Goal: Information Seeking & Learning: Learn about a topic

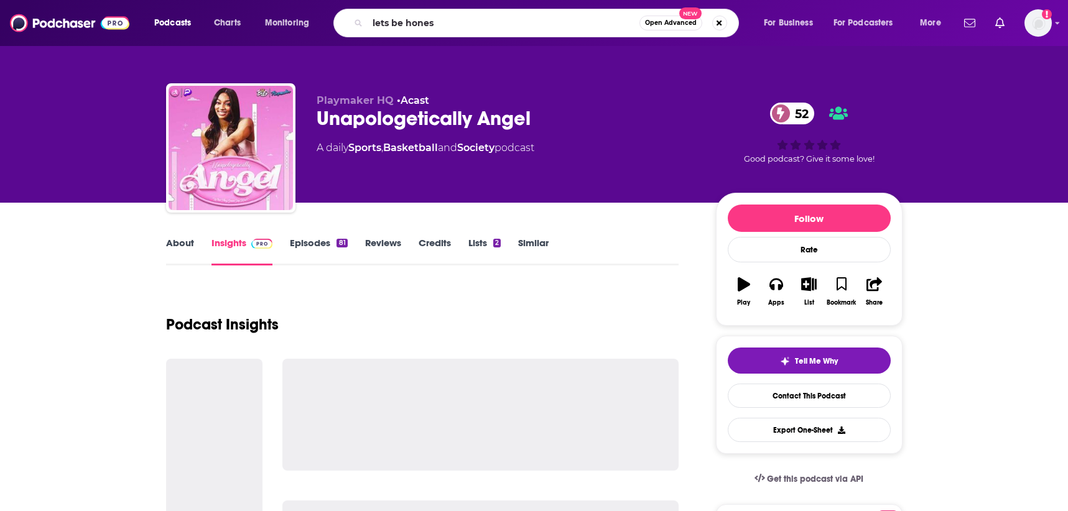
type input "lets be honest"
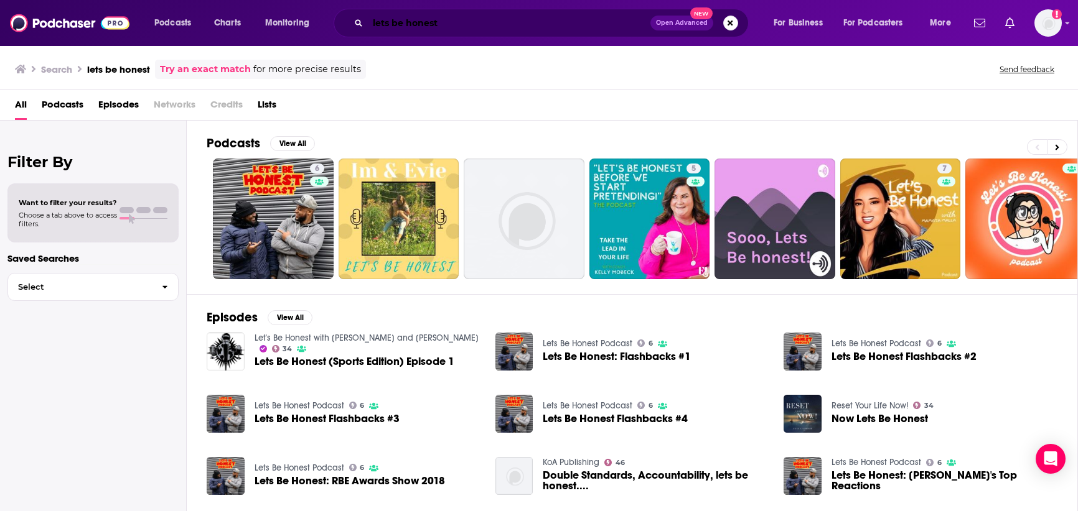
click at [459, 19] on input "lets be honest" at bounding box center [509, 23] width 283 height 20
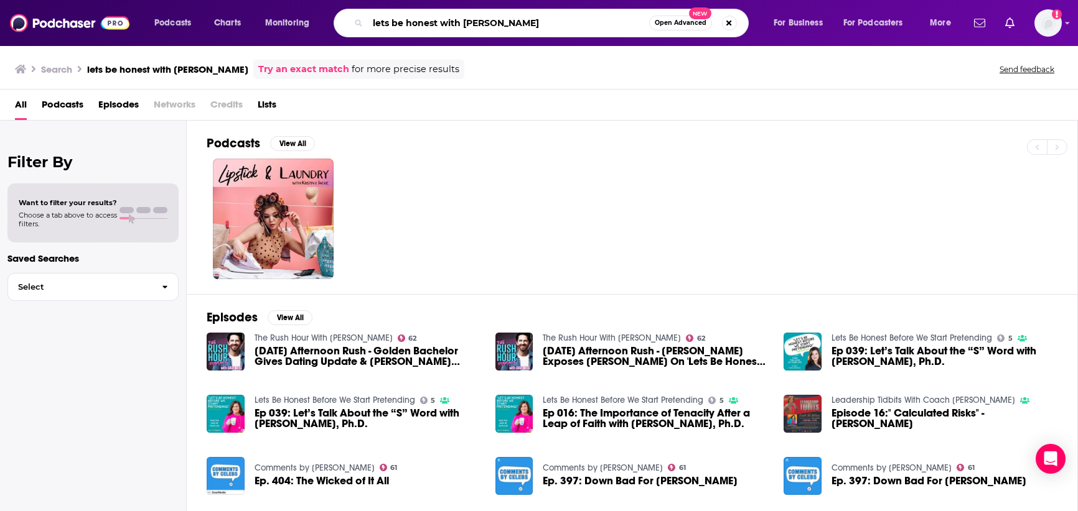
click at [386, 25] on input "lets be honest with [PERSON_NAME]" at bounding box center [508, 23] width 281 height 20
type input "let's be honest with [PERSON_NAME]"
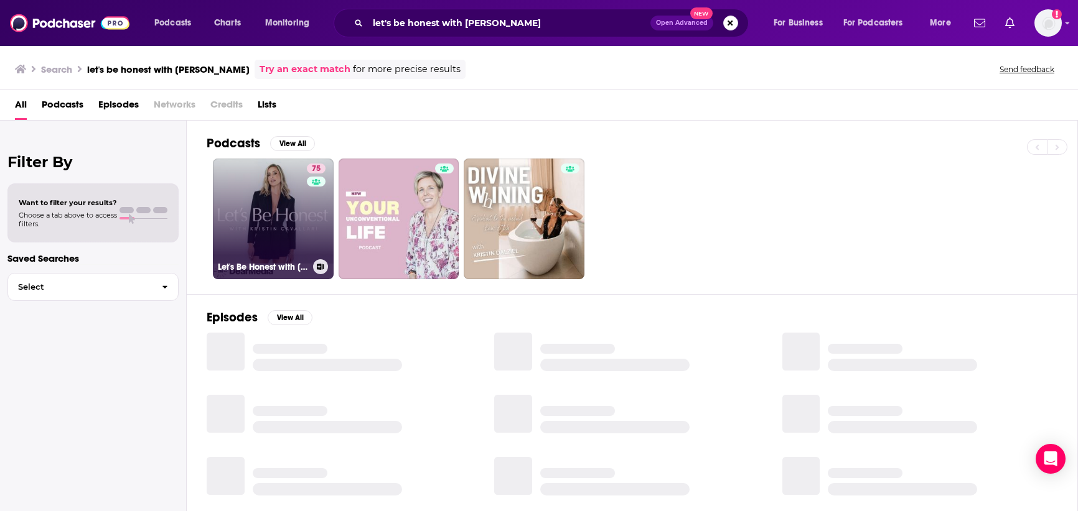
click at [243, 217] on link "75 Let's Be Honest with [PERSON_NAME]" at bounding box center [273, 219] width 121 height 121
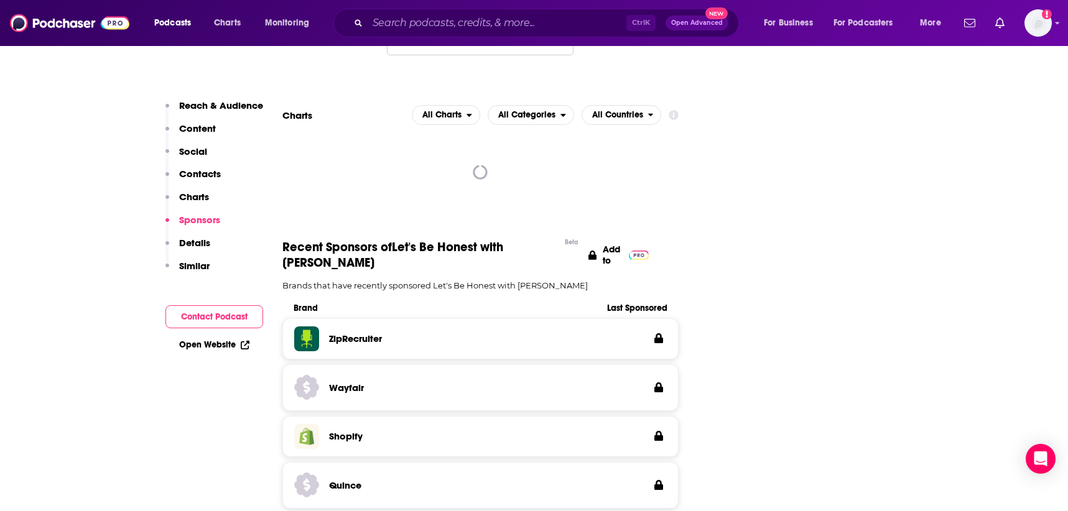
scroll to position [1245, 0]
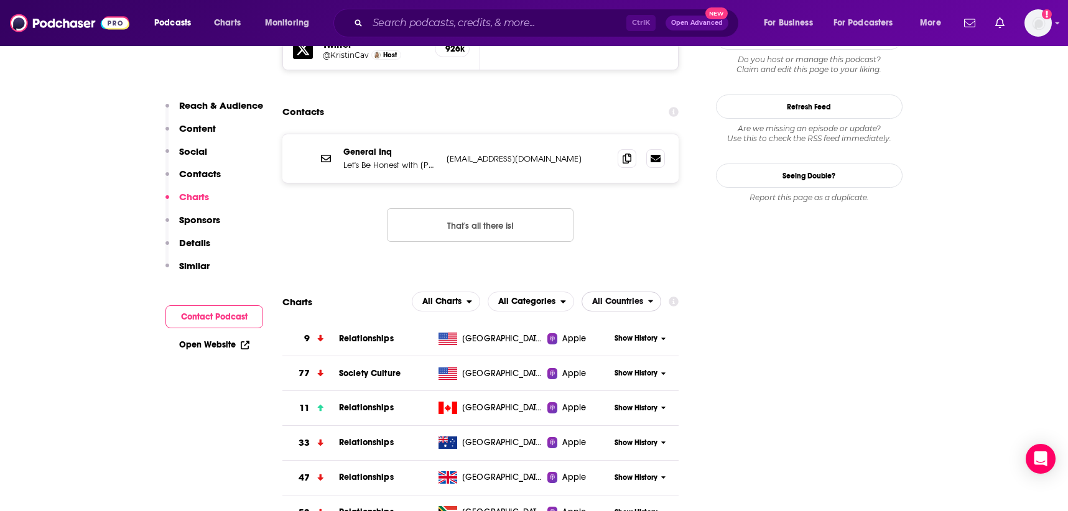
click at [652, 292] on button "All Countries" at bounding box center [622, 302] width 80 height 20
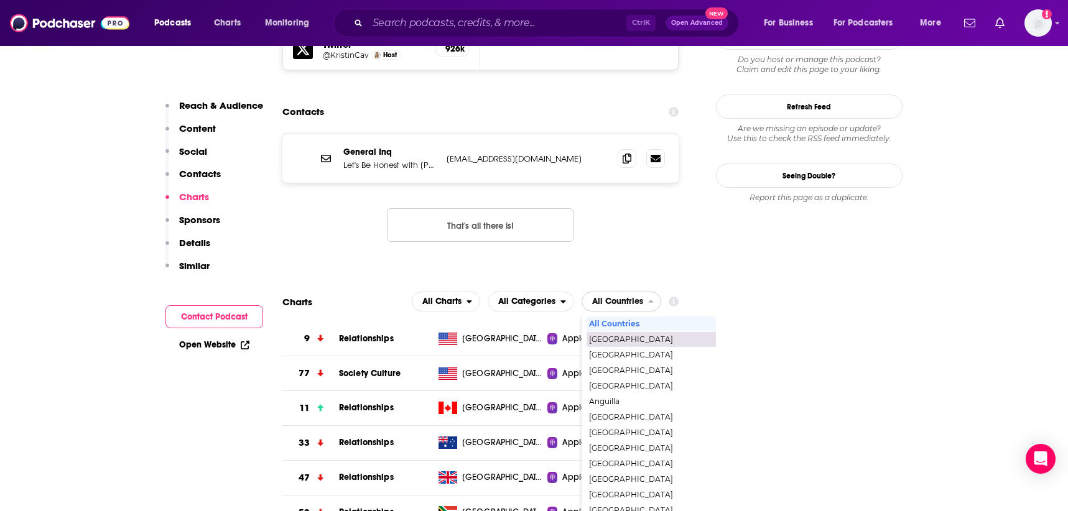
click at [627, 336] on span "[GEOGRAPHIC_DATA]" at bounding box center [675, 339] width 172 height 7
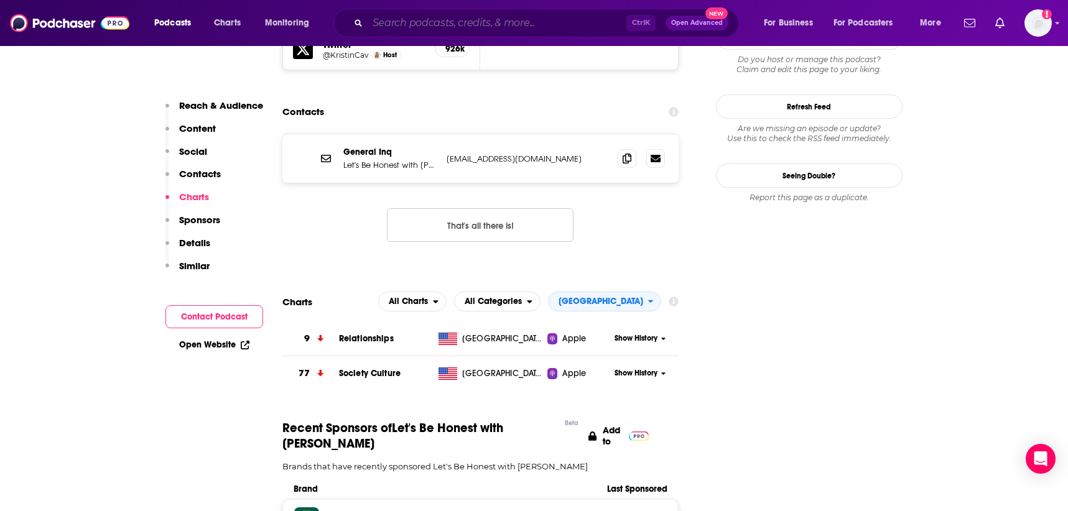
click at [441, 22] on input "Search podcasts, credits, & more..." at bounding box center [497, 23] width 259 height 20
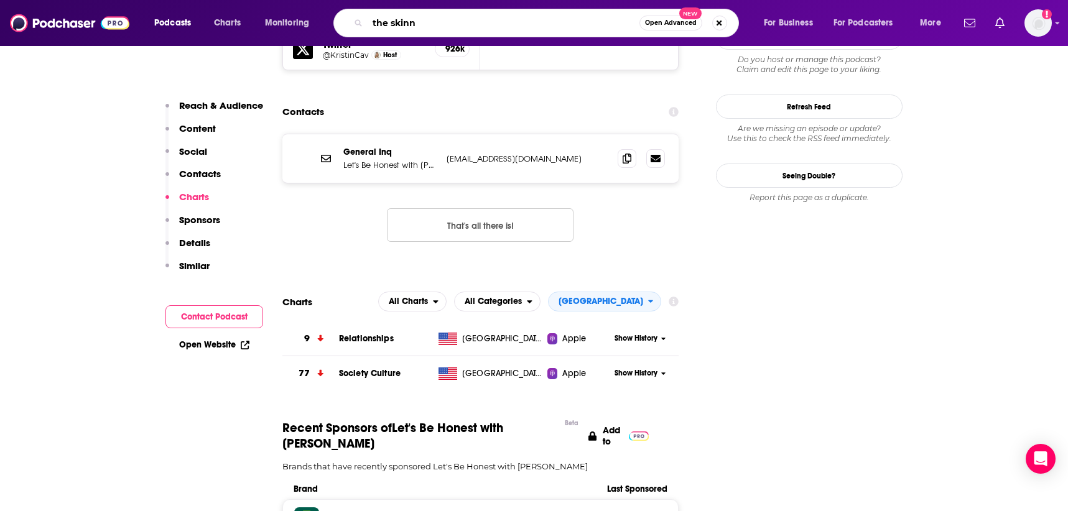
type input "the skinny"
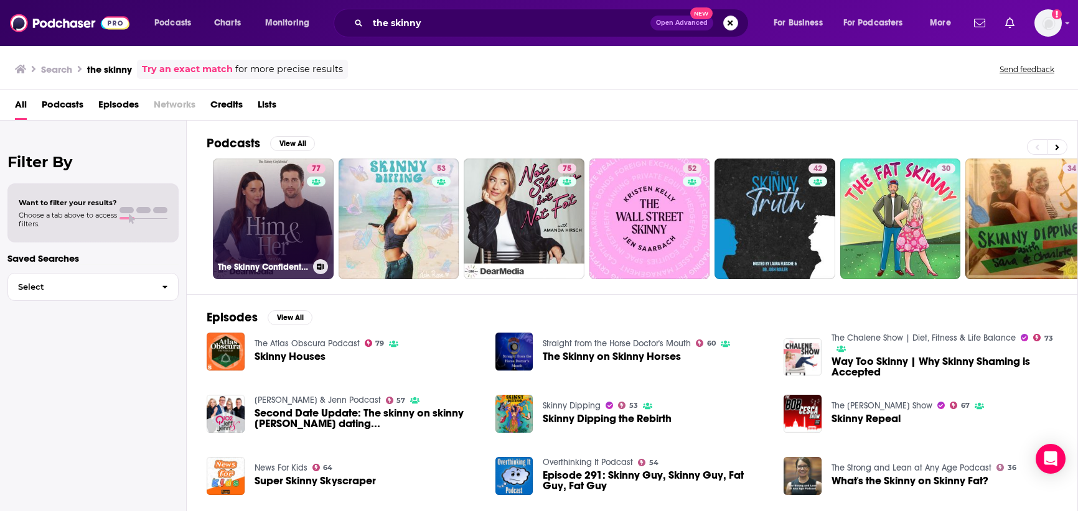
click at [236, 205] on link "77 The Skinny Confidential Him & Her Show" at bounding box center [273, 219] width 121 height 121
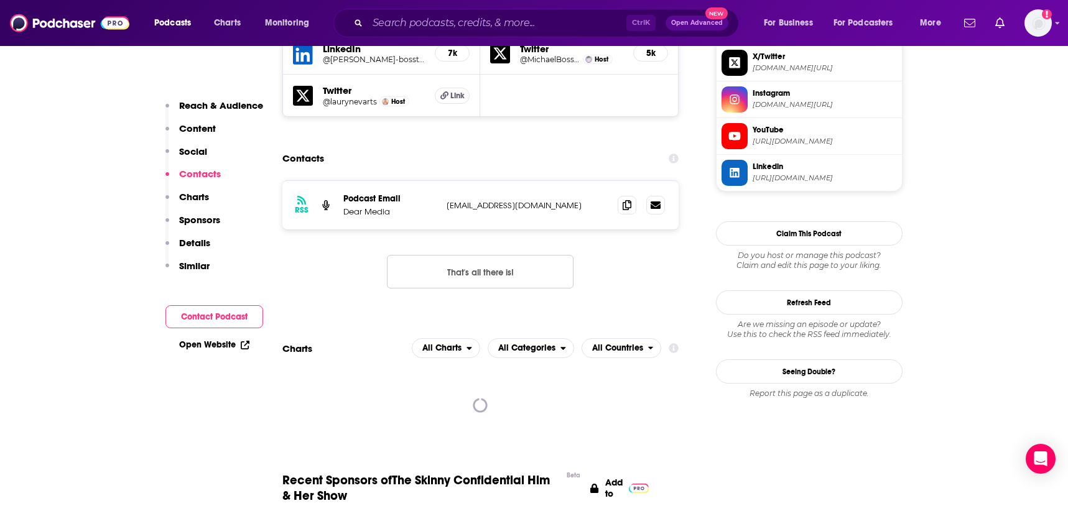
scroll to position [1245, 0]
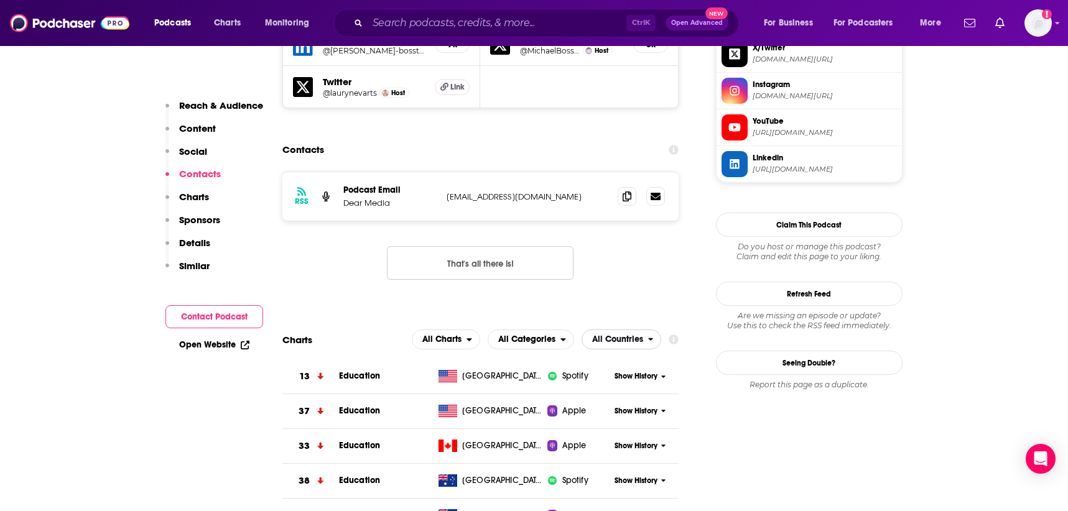
click at [633, 335] on span "All Countries" at bounding box center [617, 339] width 51 height 9
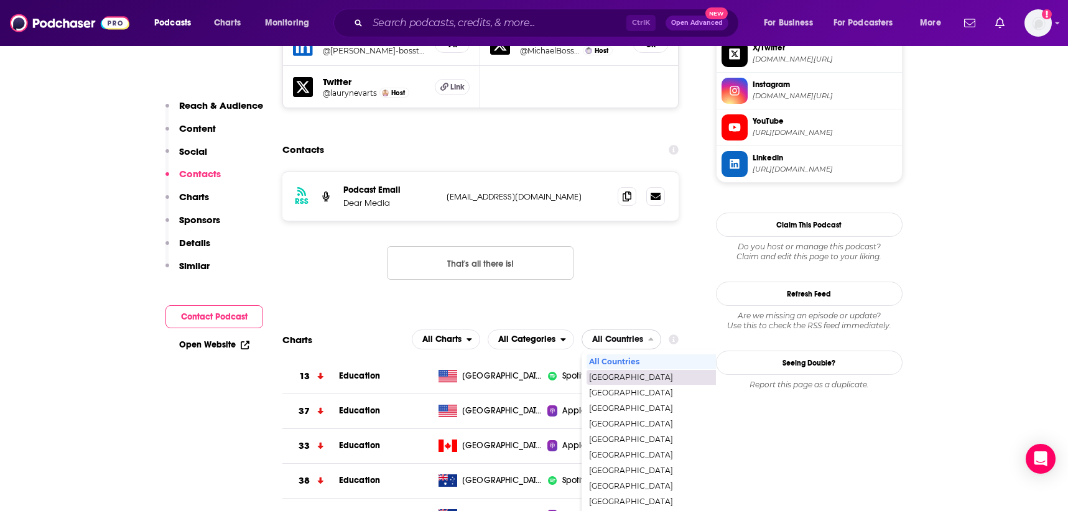
click at [630, 374] on span "[GEOGRAPHIC_DATA]" at bounding box center [675, 377] width 172 height 7
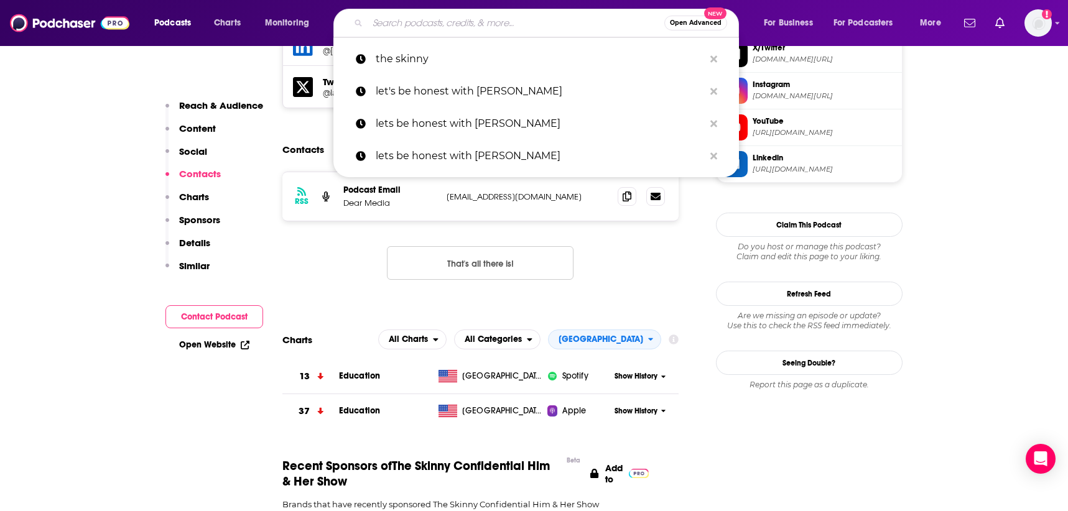
click at [431, 22] on input "Search podcasts, credits, & more..." at bounding box center [516, 23] width 297 height 20
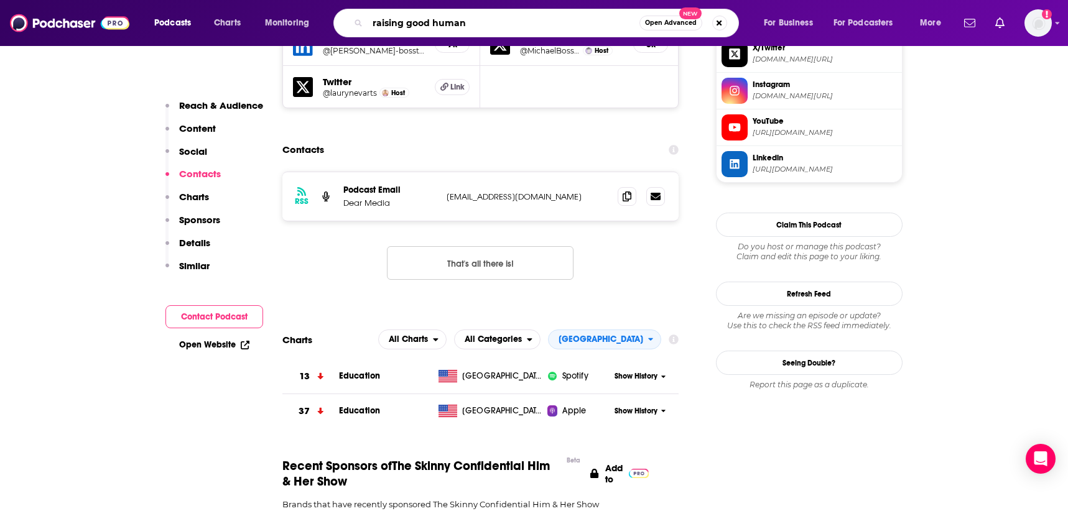
type input "raising good humans"
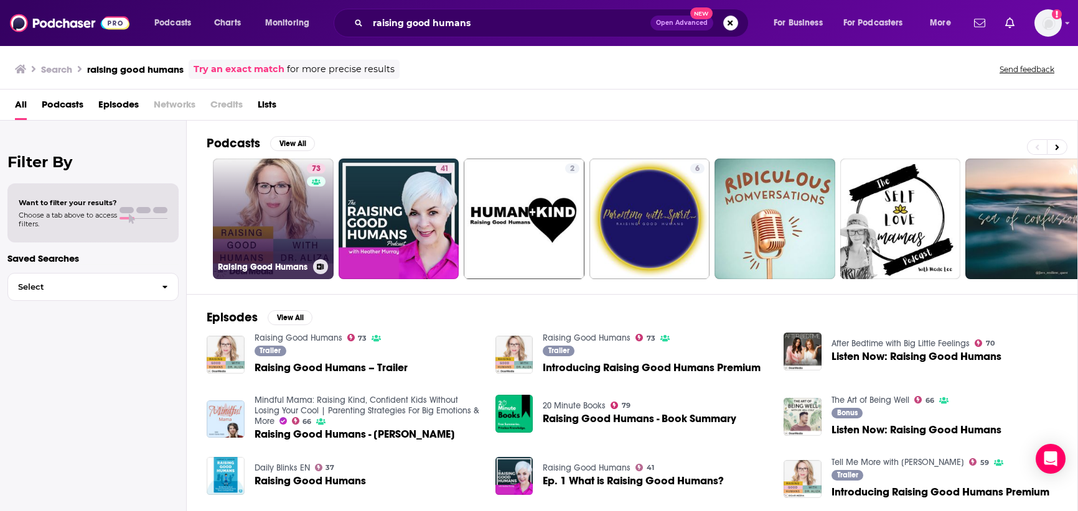
click at [310, 212] on div "73" at bounding box center [318, 212] width 22 height 96
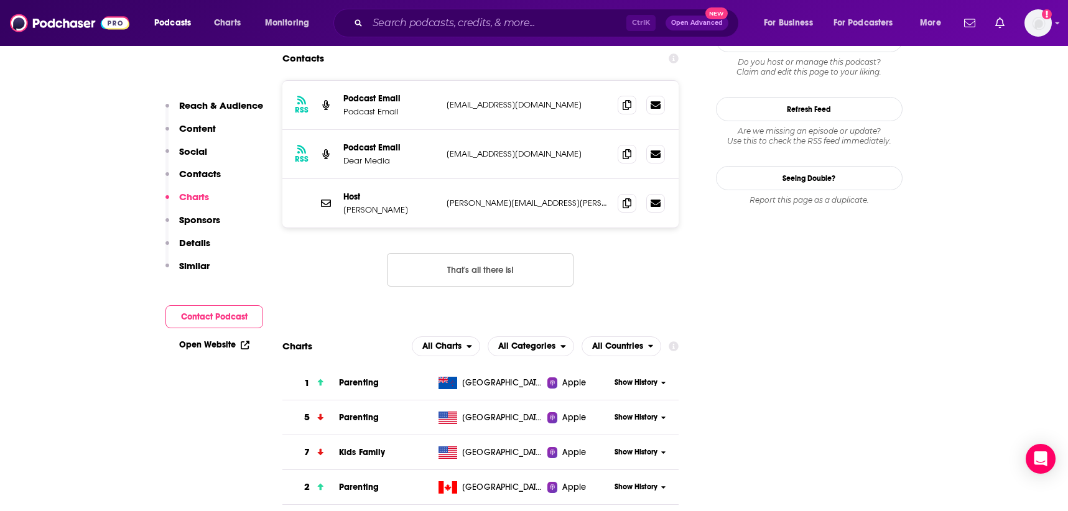
scroll to position [1307, 0]
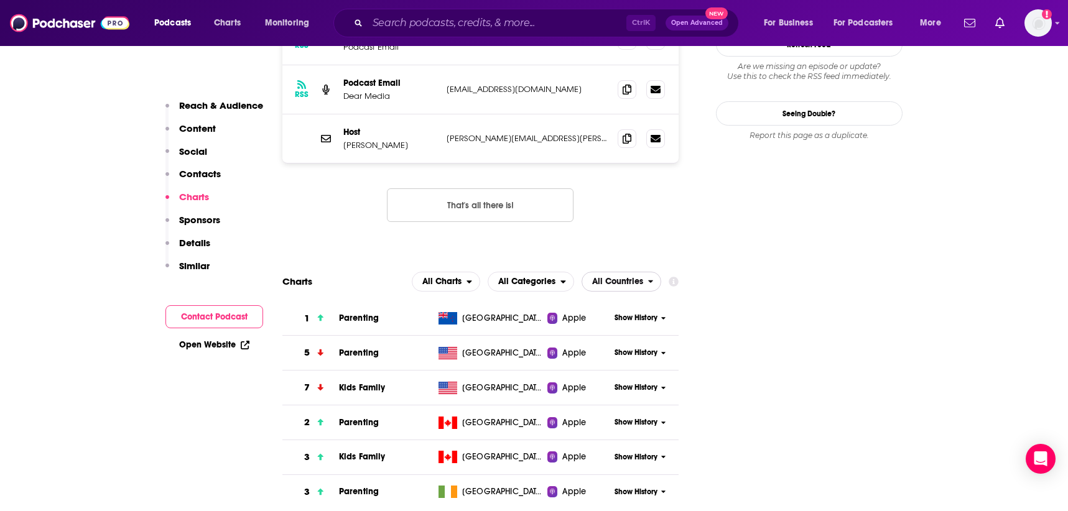
click at [628, 271] on span "All Countries" at bounding box center [615, 281] width 66 height 21
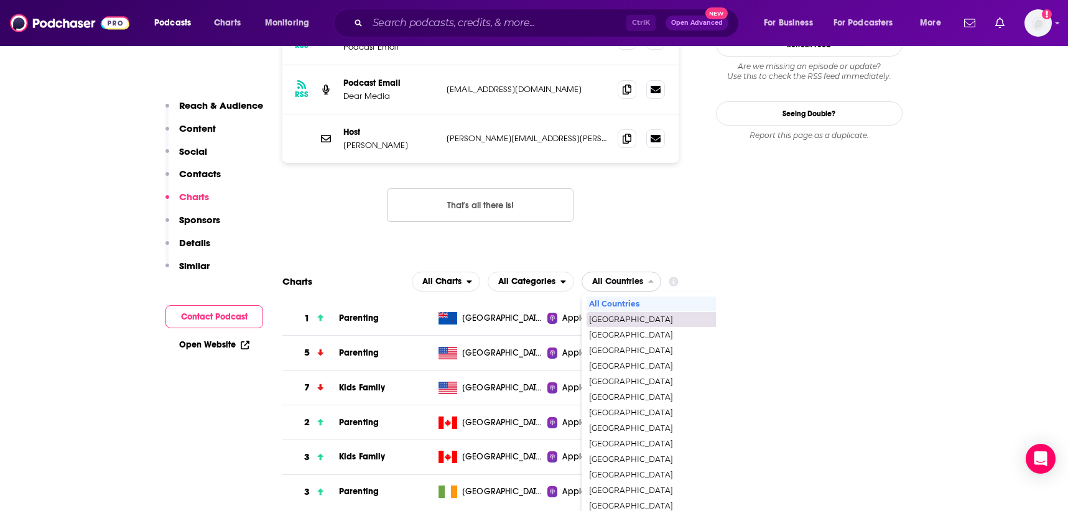
click at [633, 316] on span "[GEOGRAPHIC_DATA]" at bounding box center [675, 319] width 172 height 7
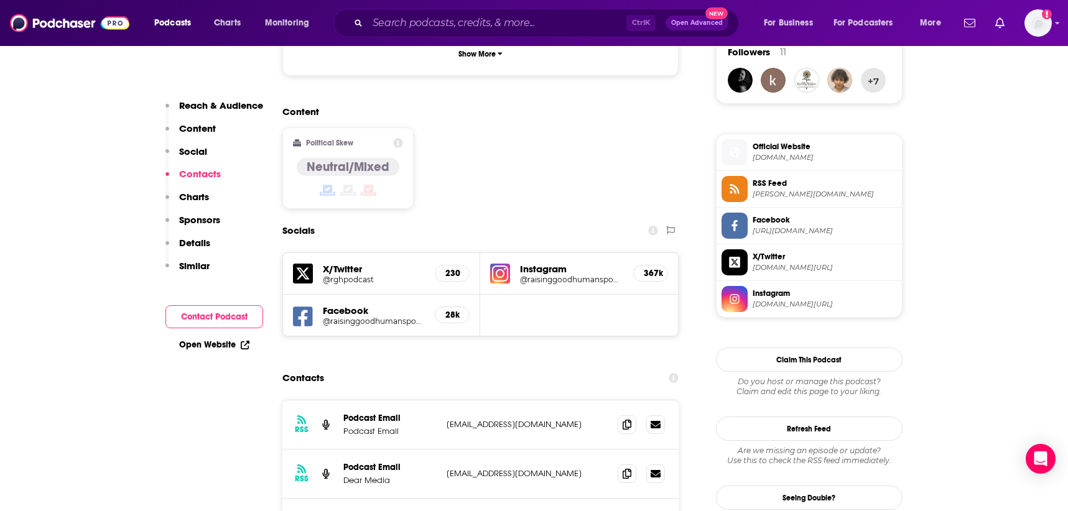
scroll to position [1058, 0]
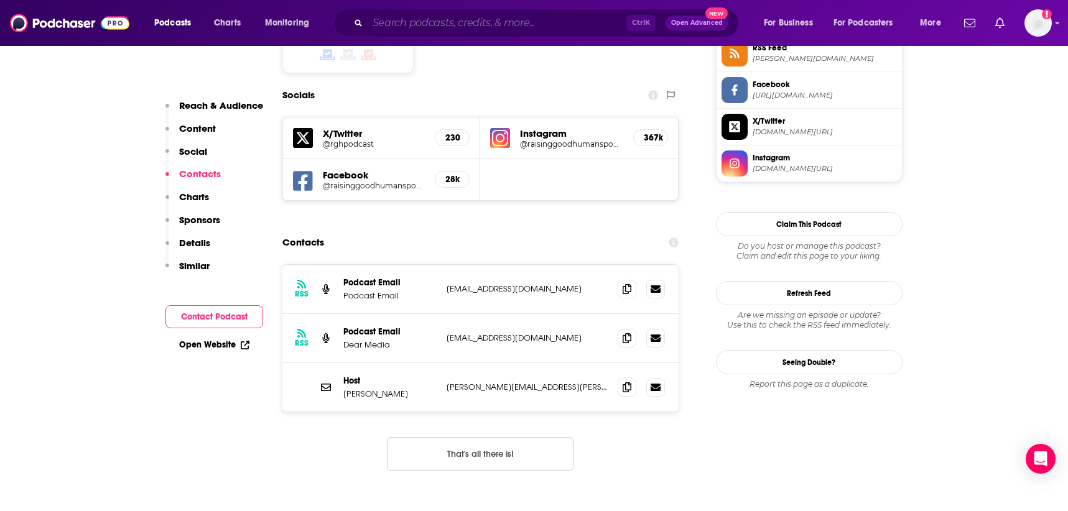
click at [395, 19] on input "Search podcasts, credits, & more..." at bounding box center [497, 23] width 259 height 20
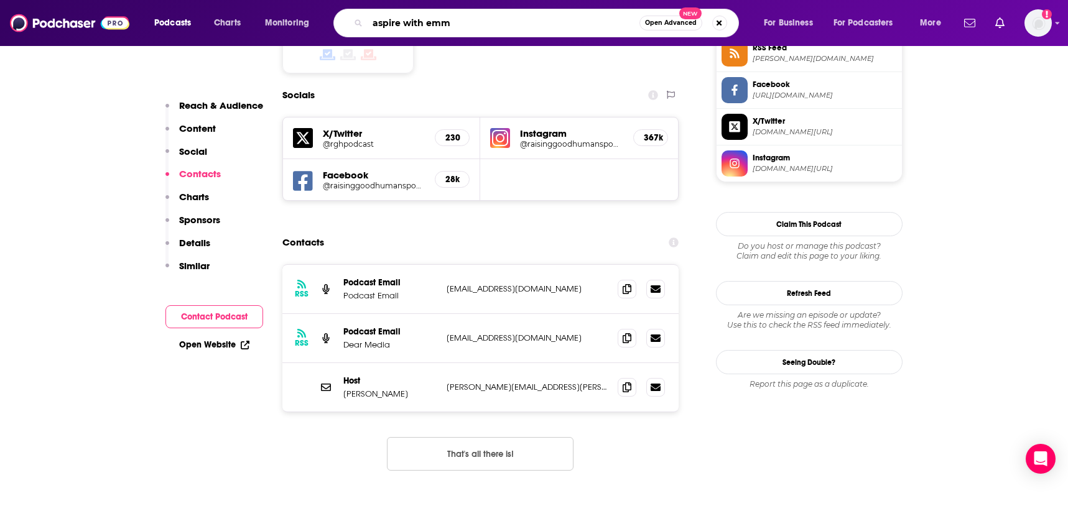
type input "aspire with [PERSON_NAME]"
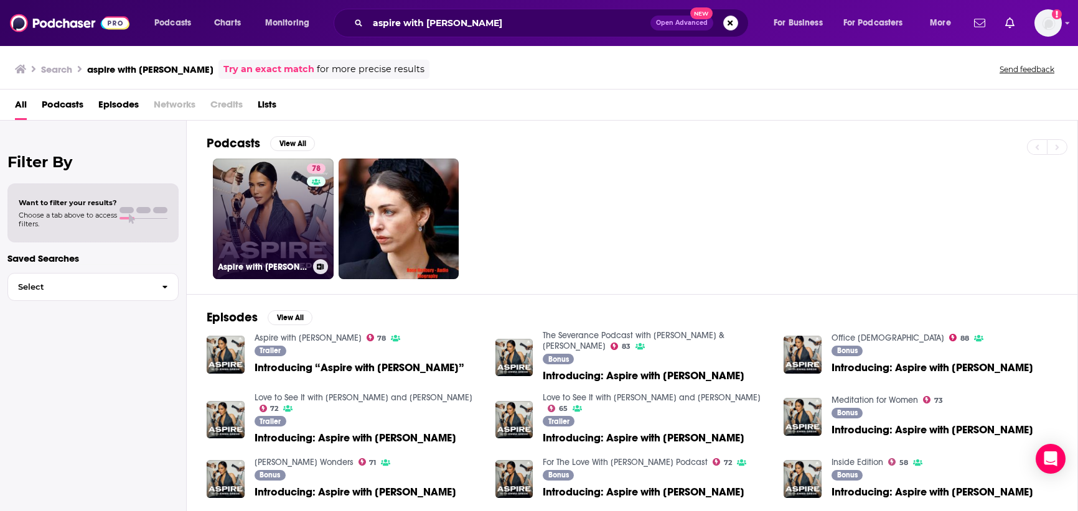
click at [279, 207] on link "78 Aspire with [PERSON_NAME]" at bounding box center [273, 219] width 121 height 121
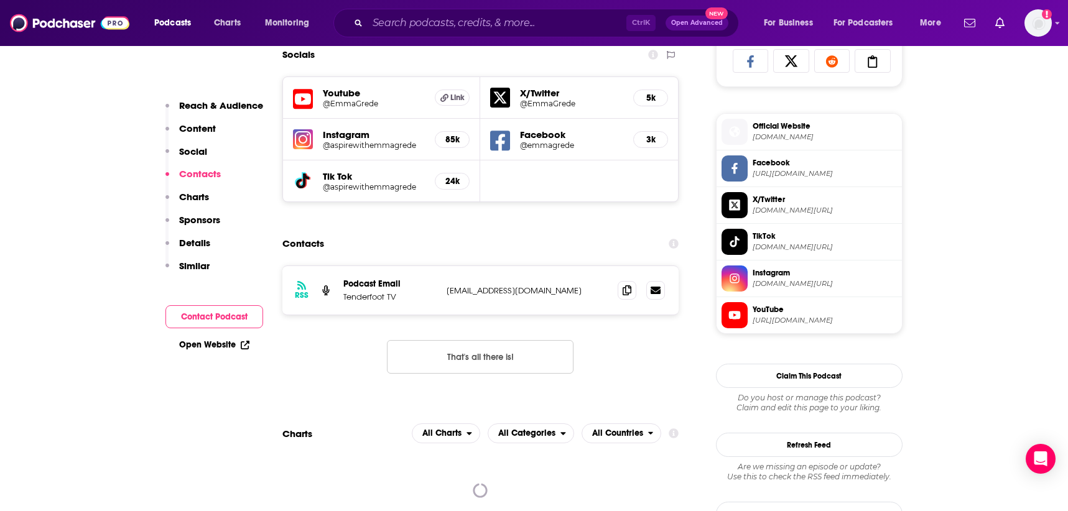
scroll to position [996, 0]
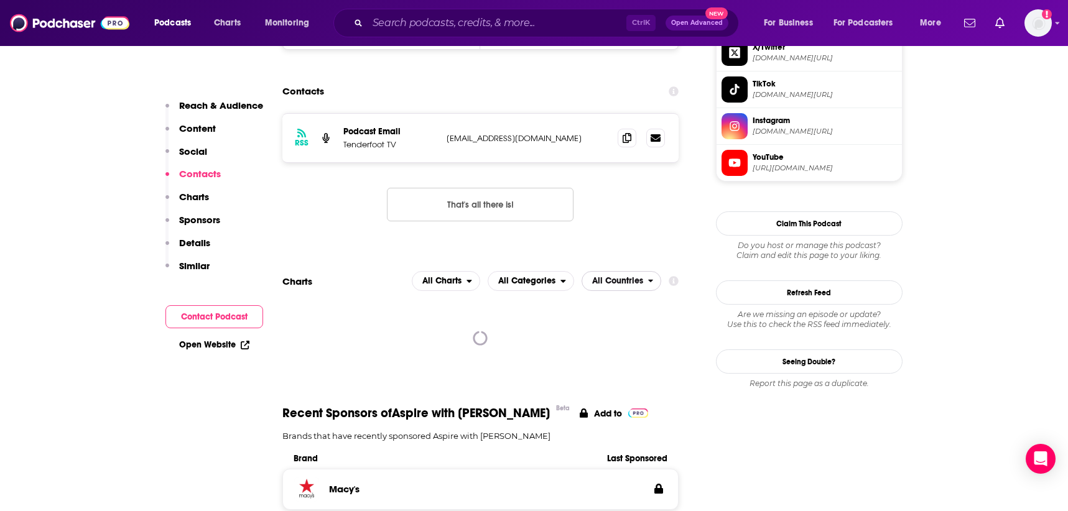
click at [627, 279] on span "All Countries" at bounding box center [617, 281] width 51 height 9
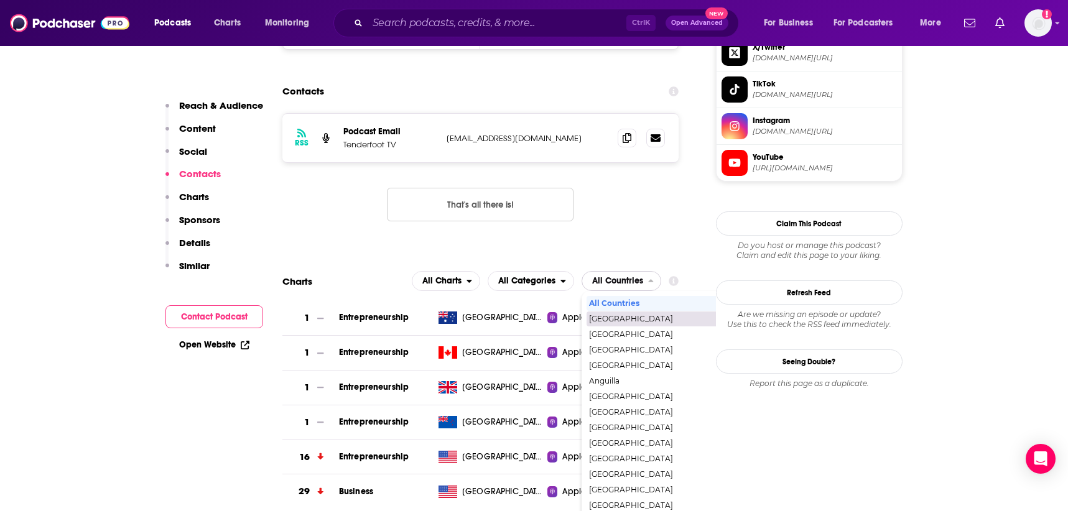
click at [615, 319] on span "[GEOGRAPHIC_DATA]" at bounding box center [675, 318] width 172 height 7
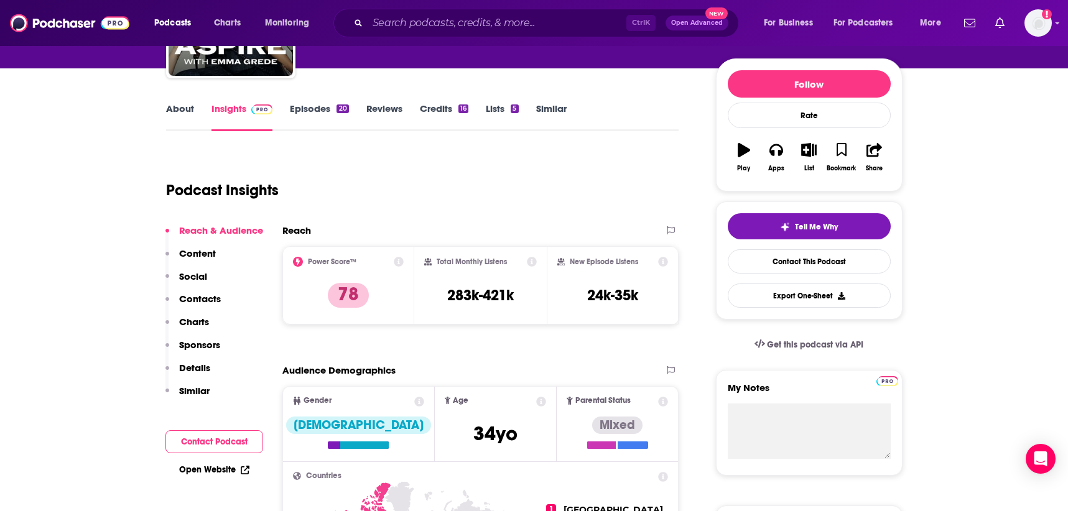
scroll to position [0, 0]
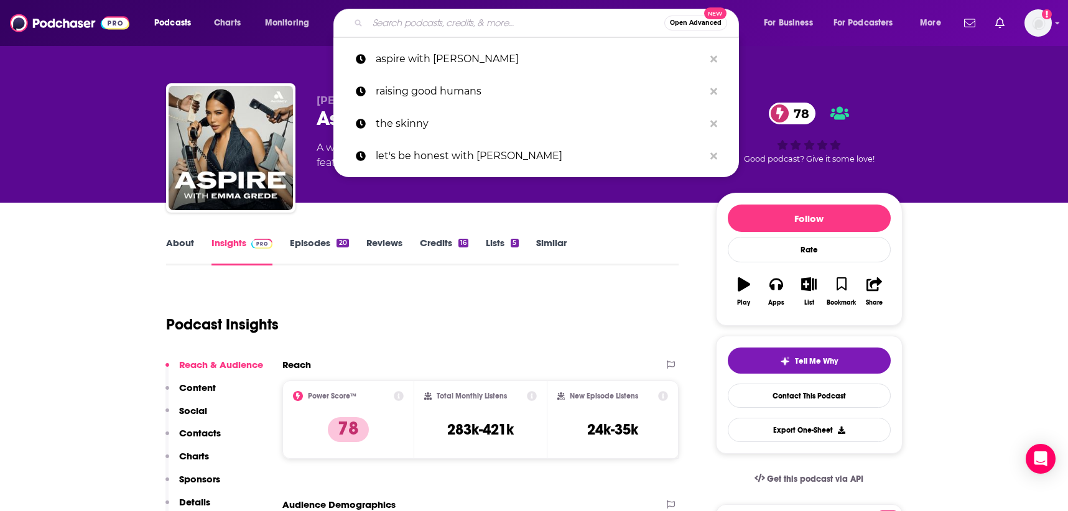
click at [409, 22] on input "Search podcasts, credits, & more..." at bounding box center [516, 23] width 297 height 20
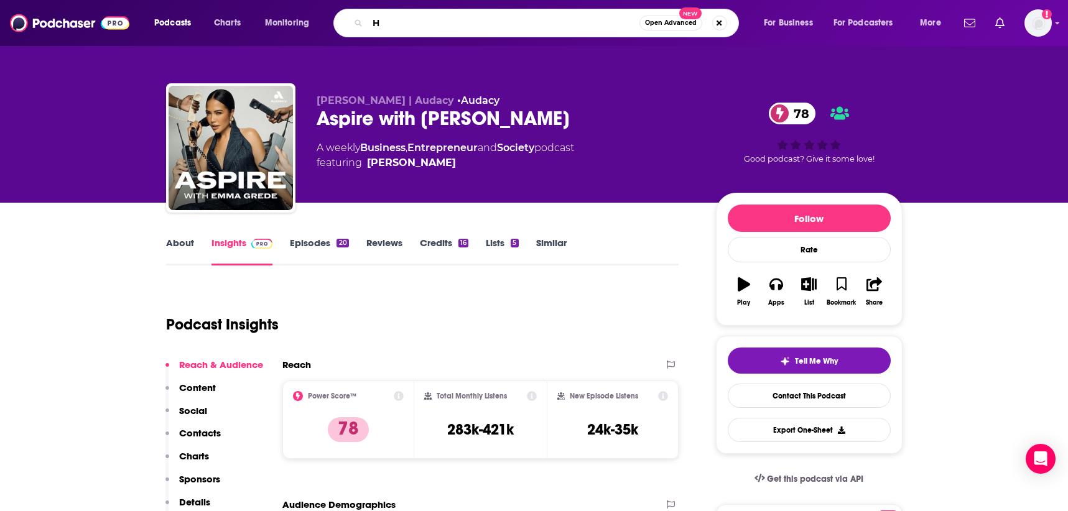
type input "H3"
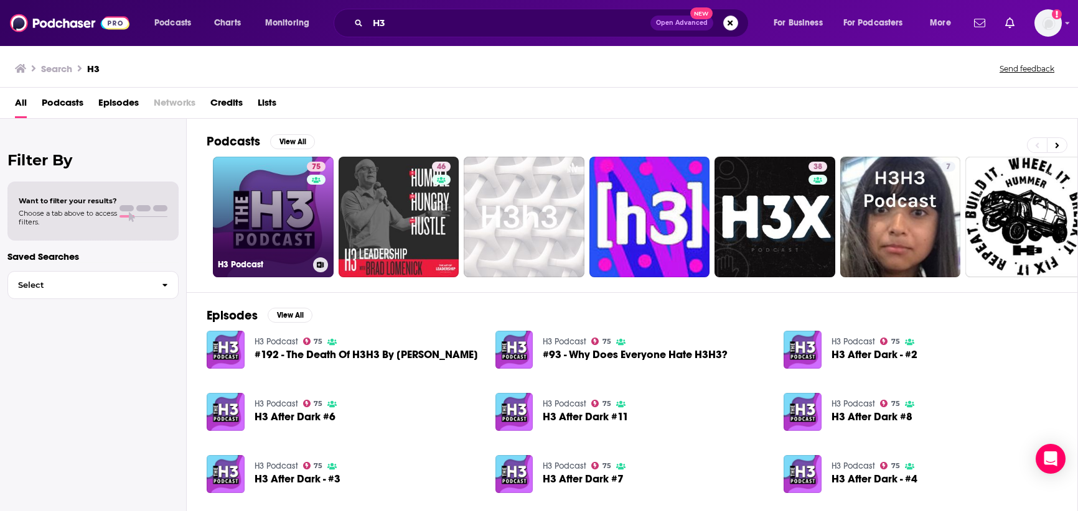
click at [277, 208] on link "75 H3 Podcast" at bounding box center [273, 217] width 121 height 121
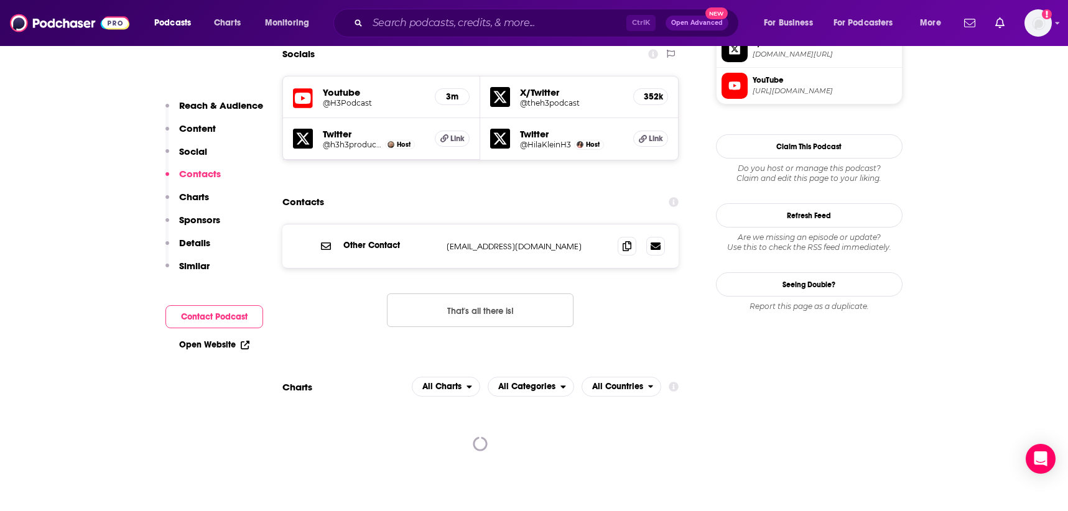
scroll to position [1120, 0]
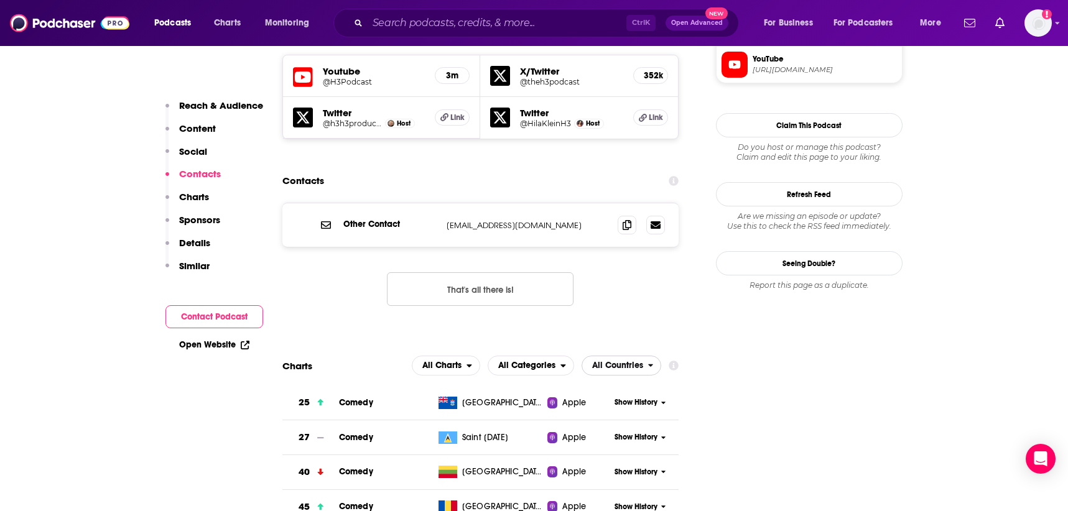
click at [638, 362] on span "All Countries" at bounding box center [617, 366] width 51 height 9
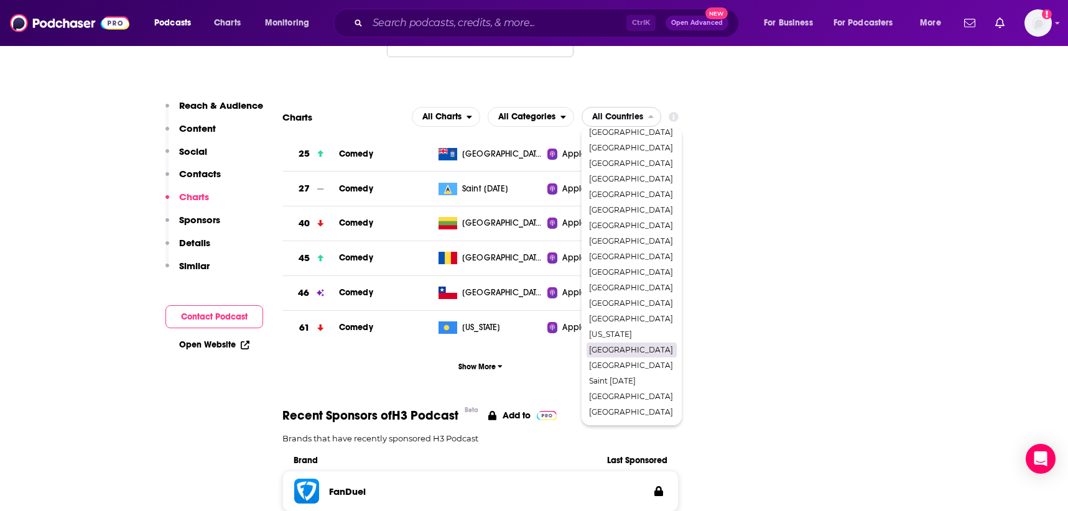
scroll to position [0, 0]
